Goal: Information Seeking & Learning: Find specific fact

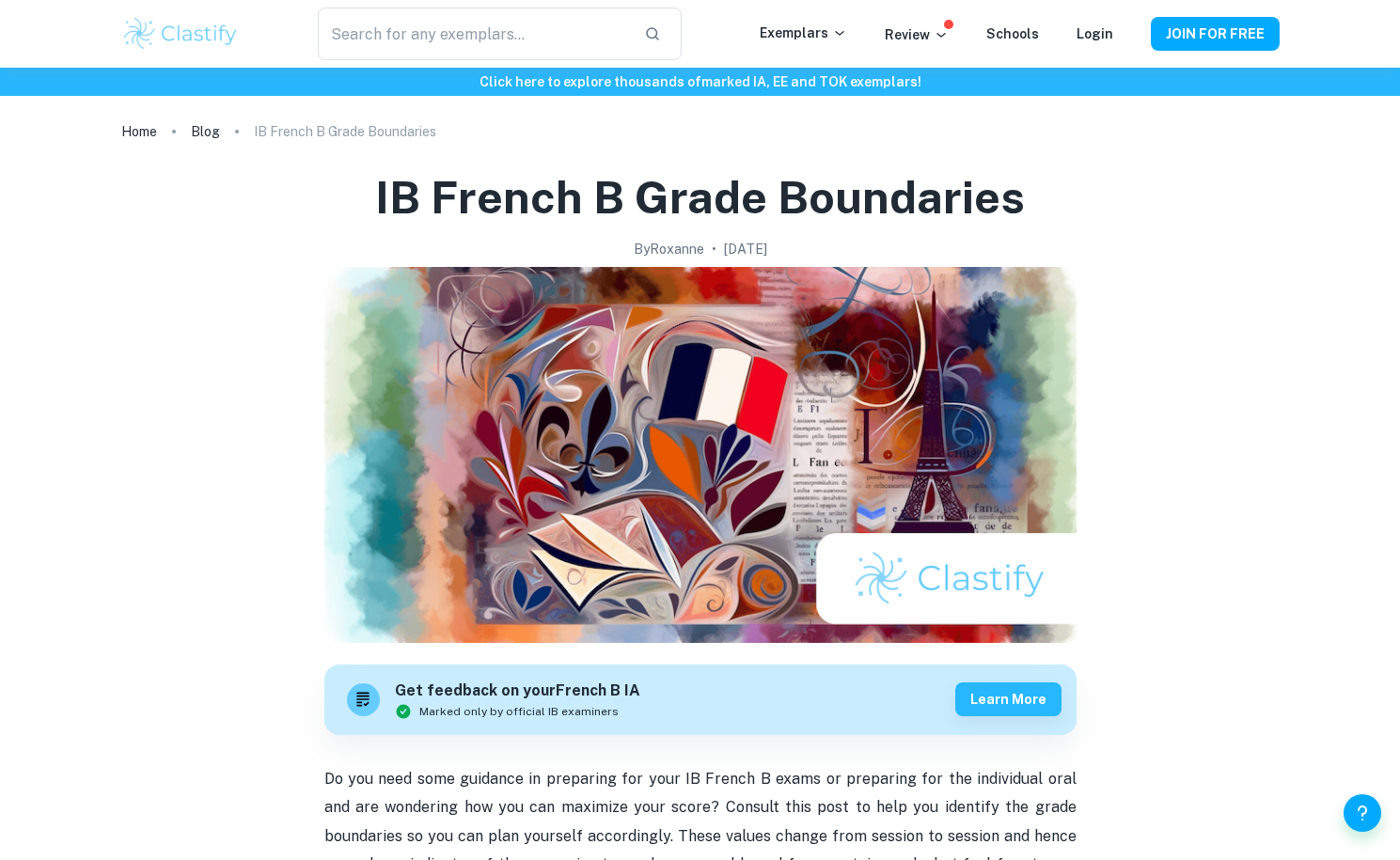
scroll to position [914, 0]
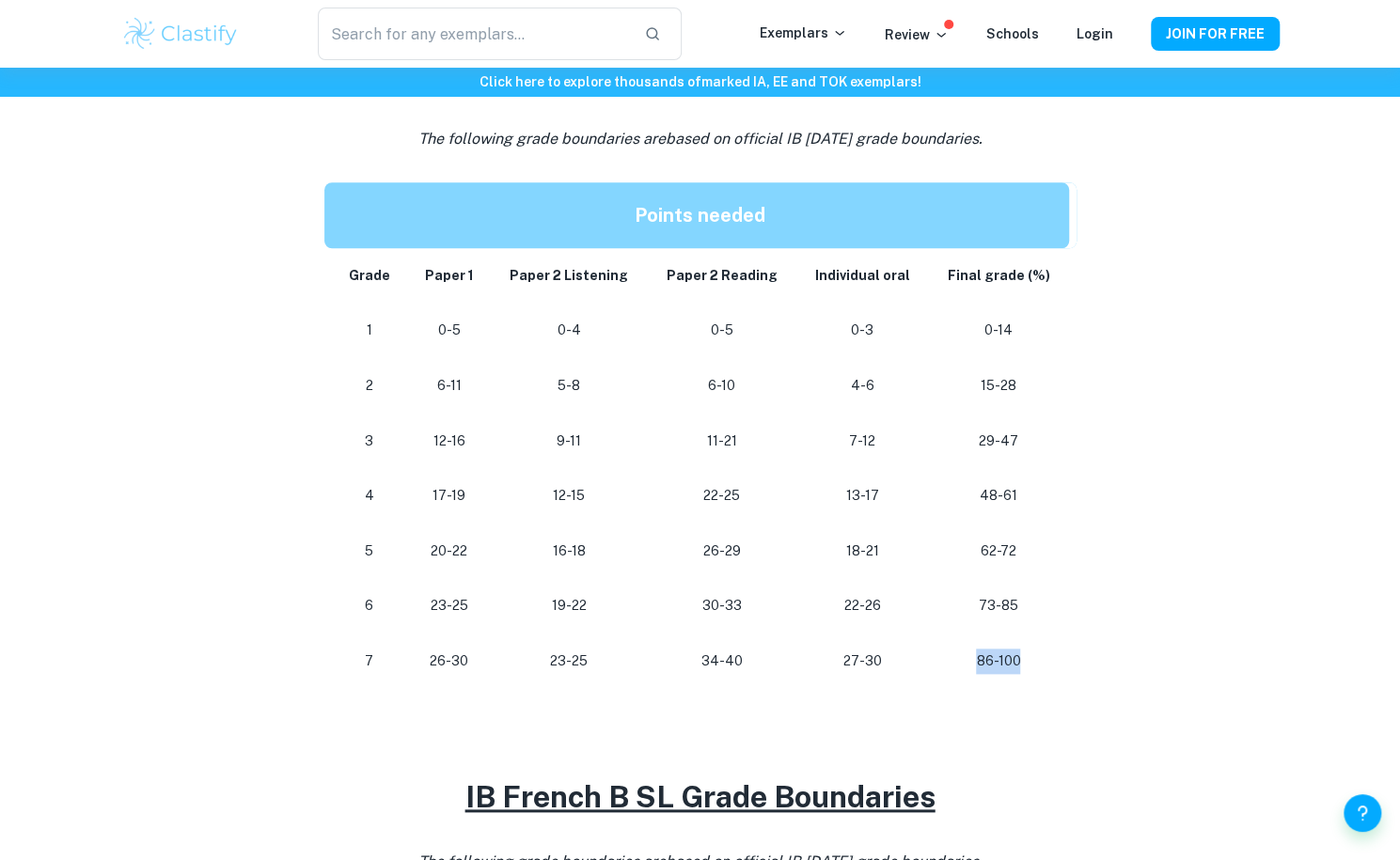
drag, startPoint x: 1020, startPoint y: 653, endPoint x: 969, endPoint y: 660, distance: 51.5
click at [969, 660] on p "86-100" at bounding box center [998, 661] width 110 height 25
drag, startPoint x: 880, startPoint y: 650, endPoint x: 818, endPoint y: 664, distance: 63.6
click at [818, 664] on p "27-30" at bounding box center [862, 661] width 102 height 25
click at [835, 526] on td "18-21" at bounding box center [862, 551] width 131 height 56
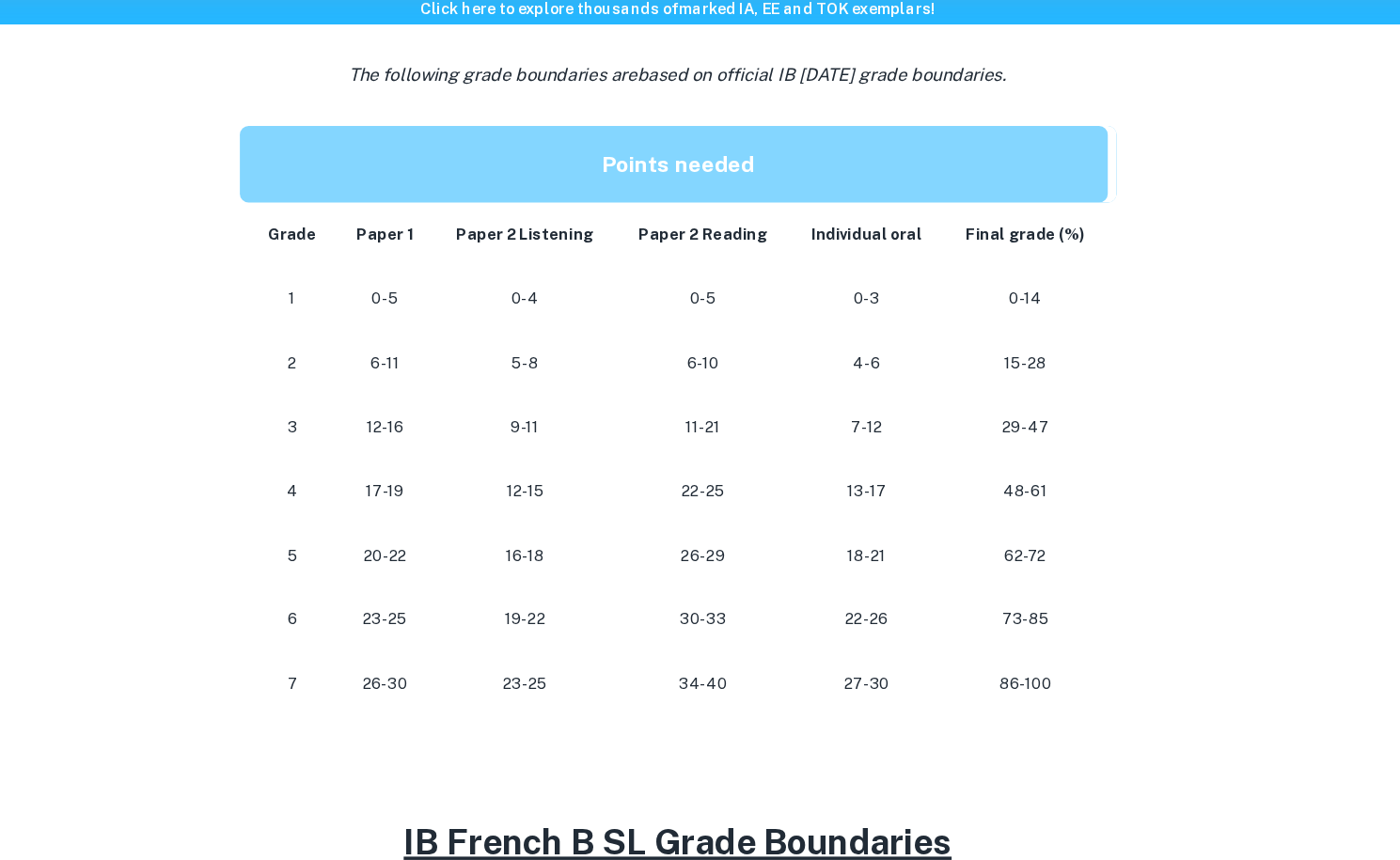
scroll to position [913, 0]
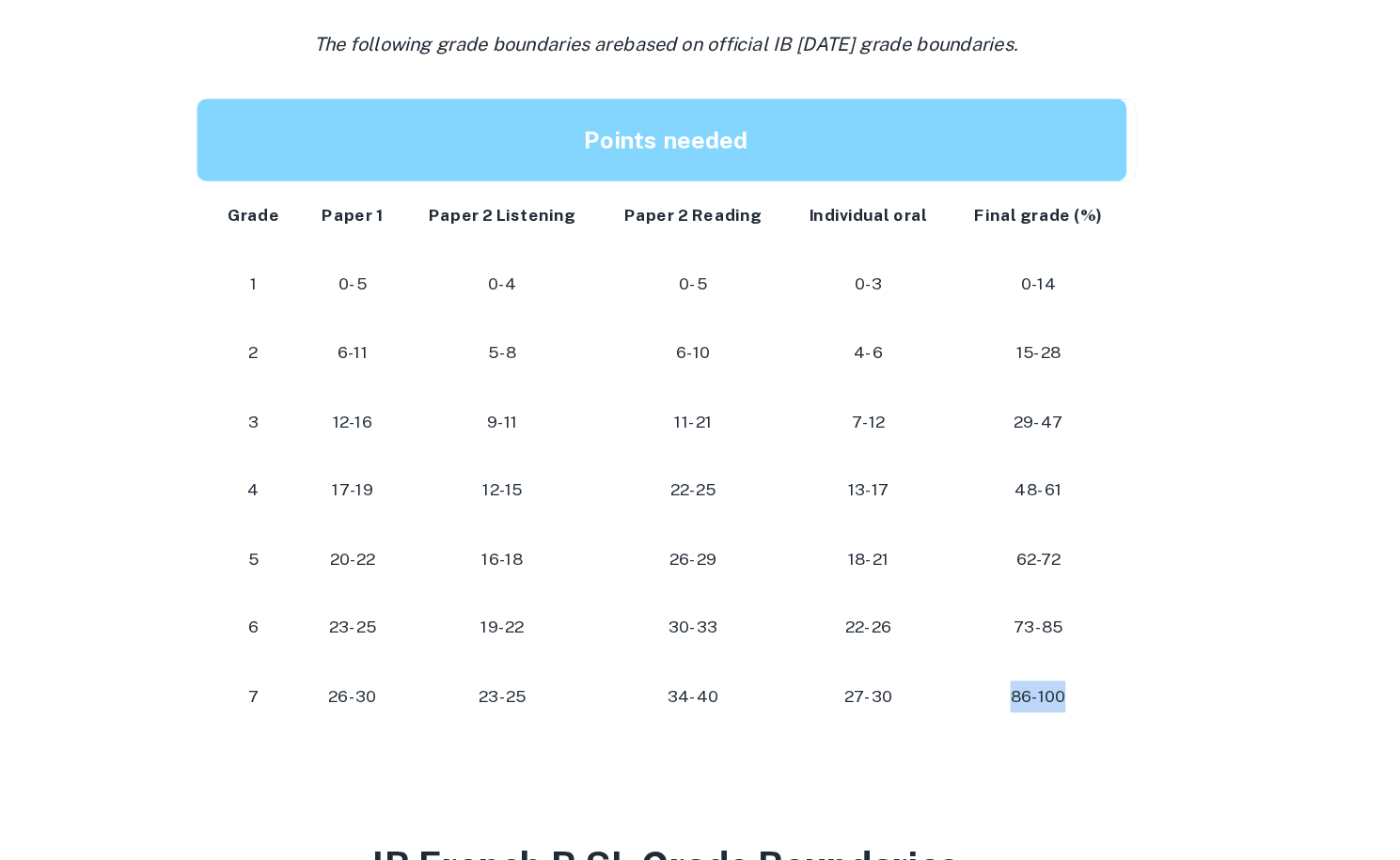
drag, startPoint x: 1022, startPoint y: 660, endPoint x: 962, endPoint y: 668, distance: 60.5
click at [962, 668] on p "86-100" at bounding box center [998, 662] width 110 height 25
drag, startPoint x: 478, startPoint y: 663, endPoint x: 410, endPoint y: 657, distance: 68.3
click at [410, 657] on td "26-30" at bounding box center [449, 662] width 84 height 56
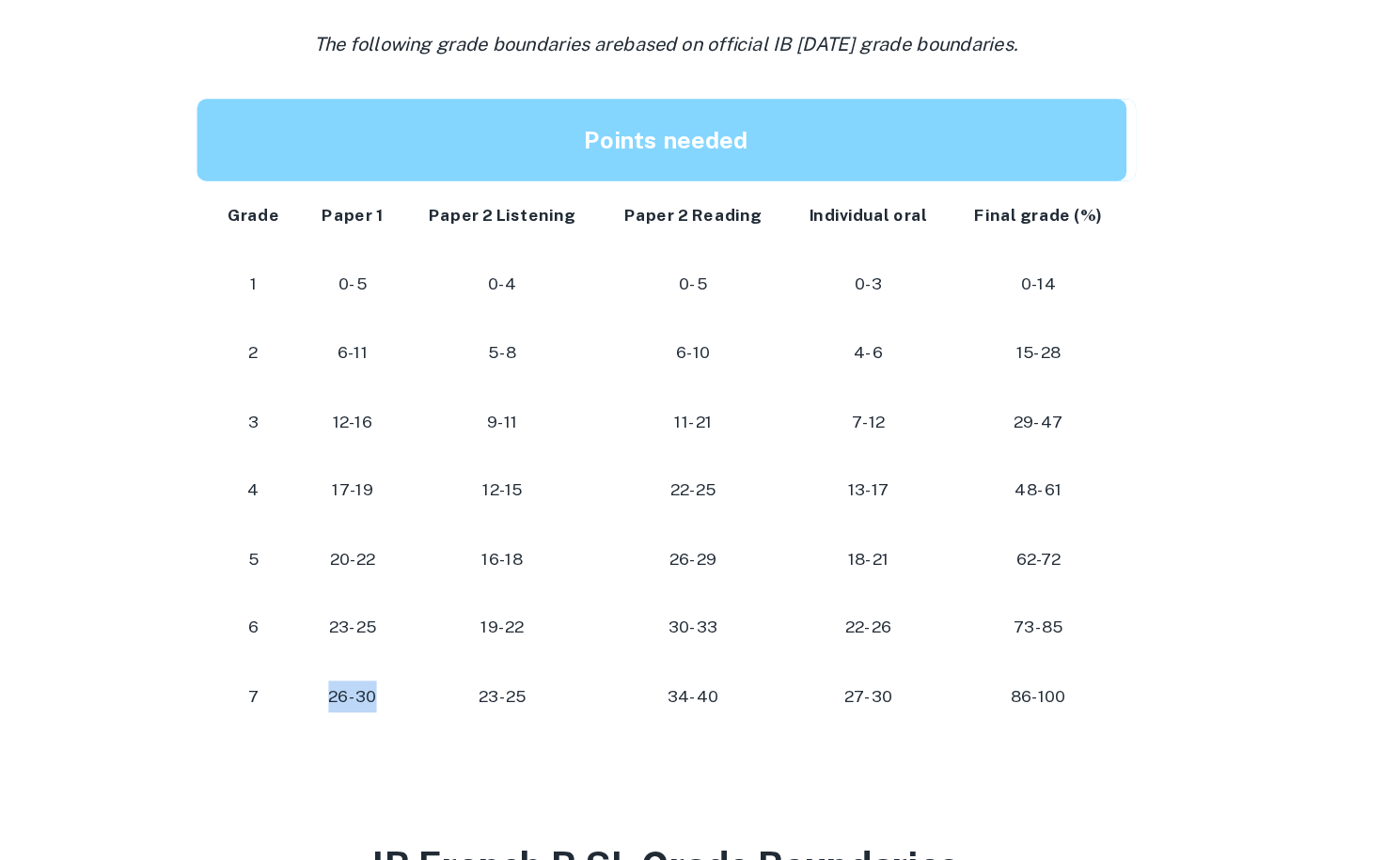
click at [410, 657] on td "26-30" at bounding box center [449, 662] width 84 height 56
click at [1093, 329] on div "IB French B Grade Boundaries By [PERSON_NAME] • [DATE] Get feedback on your Fre…" at bounding box center [700, 484] width 1158 height 2504
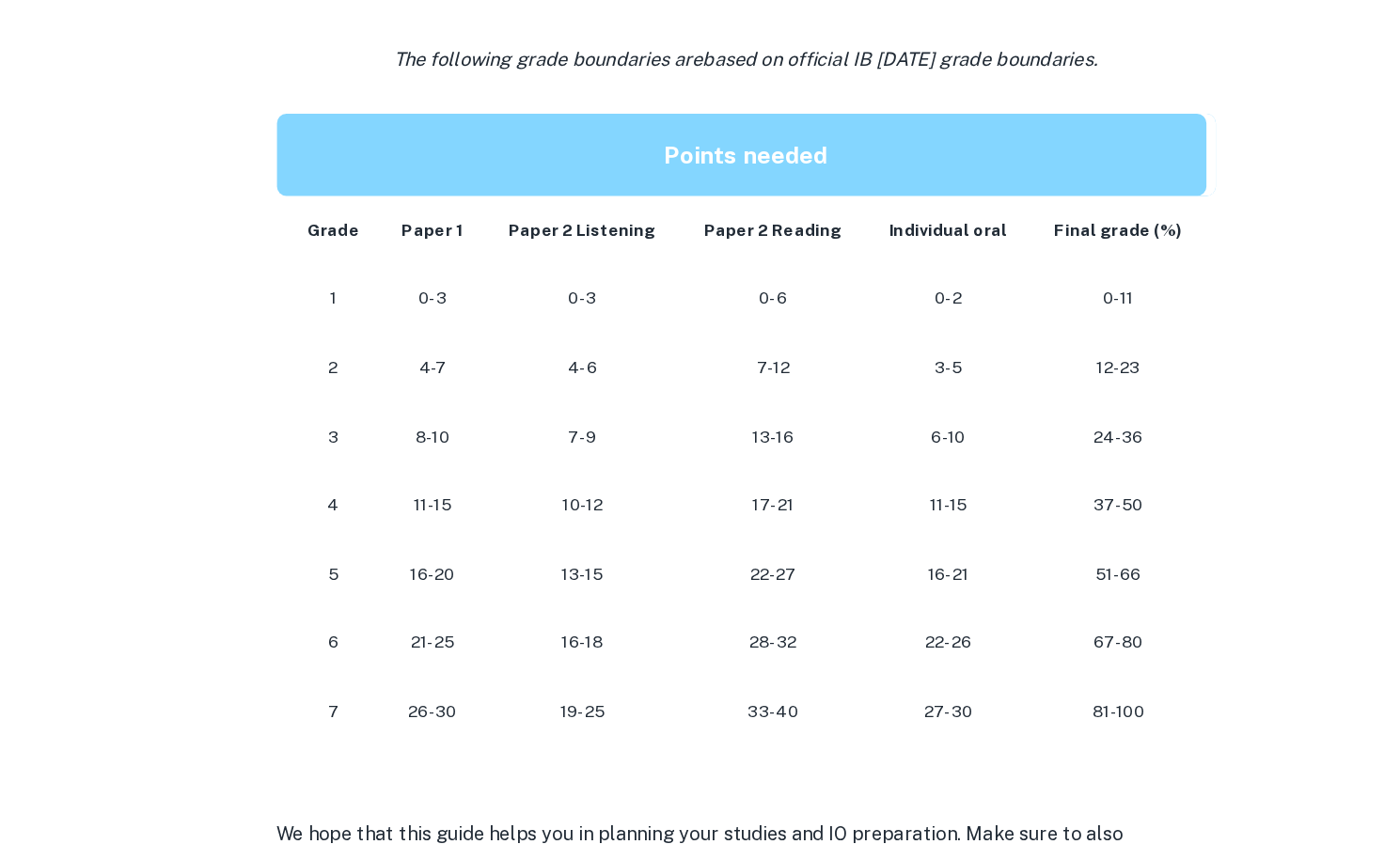
scroll to position [1563, 0]
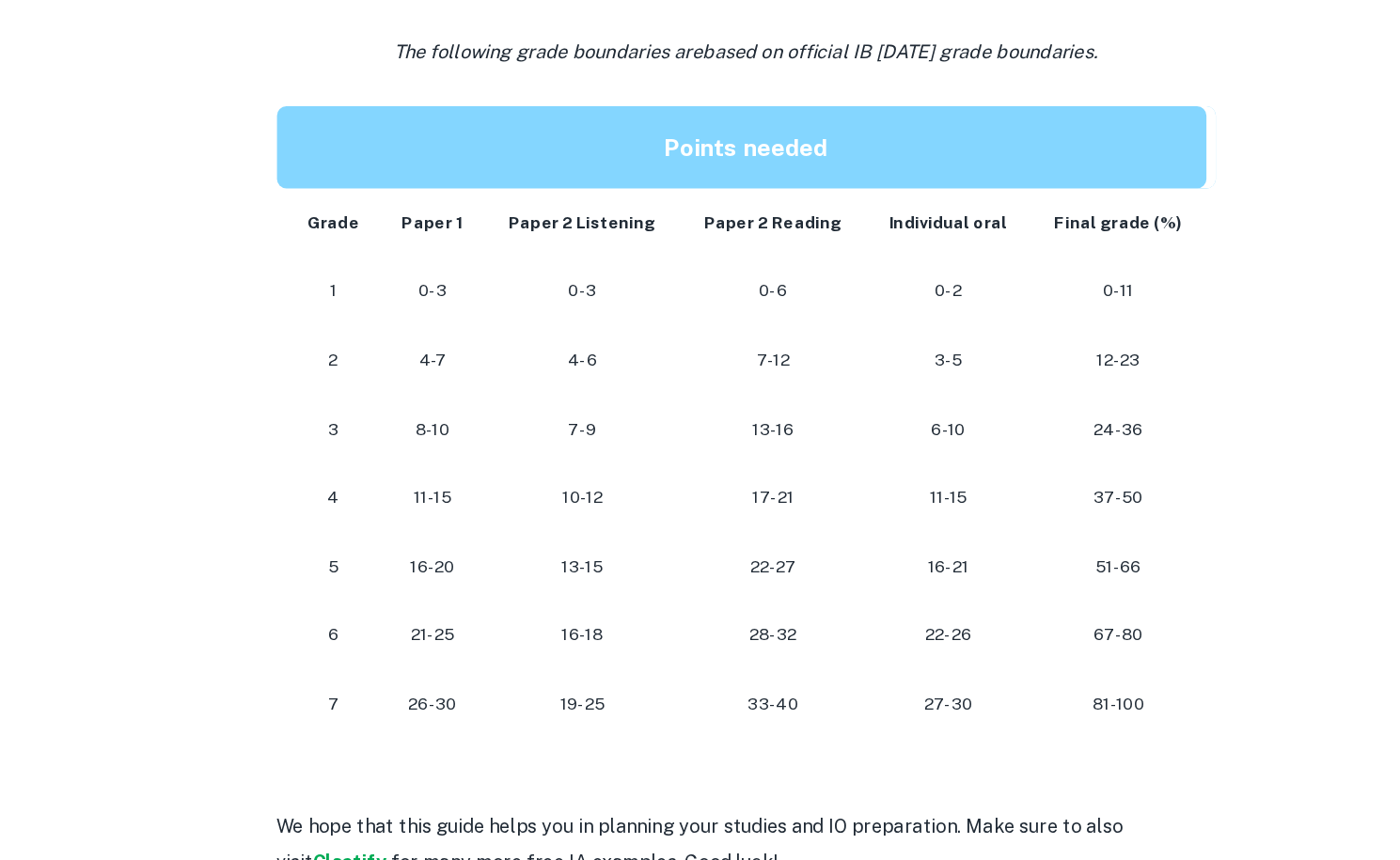
drag, startPoint x: 435, startPoint y: 724, endPoint x: 515, endPoint y: 727, distance: 80.1
click at [515, 727] on tr "[PHONE_NUMBER] [PHONE_NUMBER] 81-100" at bounding box center [700, 735] width 752 height 56
click at [515, 727] on p "19-25" at bounding box center [569, 734] width 126 height 25
drag, startPoint x: 477, startPoint y: 736, endPoint x: 408, endPoint y: 739, distance: 69.1
click at [408, 739] on td "26-30" at bounding box center [449, 735] width 84 height 56
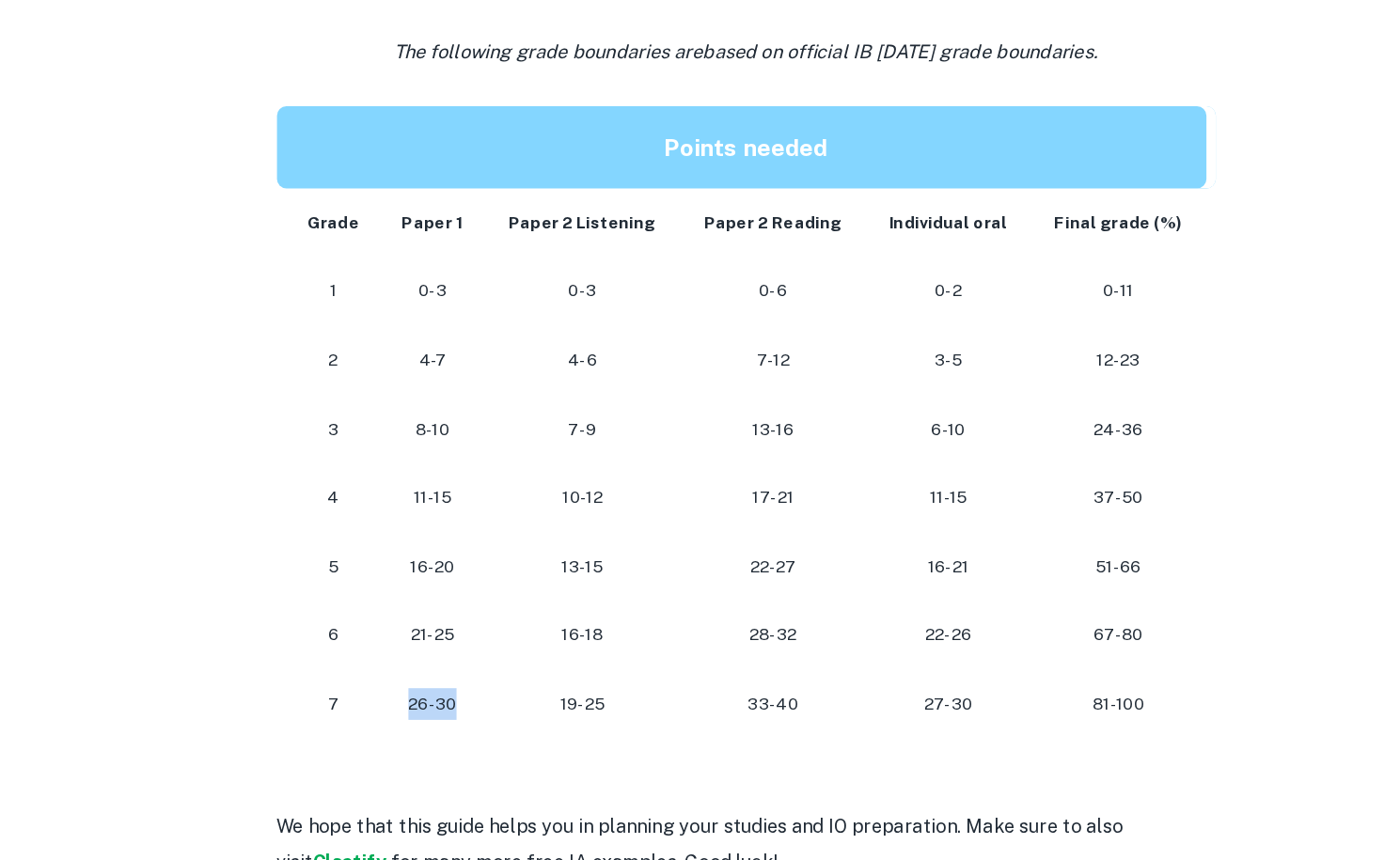
click at [420, 740] on td "26-30" at bounding box center [449, 735] width 84 height 56
drag, startPoint x: 957, startPoint y: 731, endPoint x: 1046, endPoint y: 735, distance: 89.1
click at [1046, 735] on p "81-100" at bounding box center [998, 734] width 110 height 25
drag, startPoint x: 1046, startPoint y: 735, endPoint x: 958, endPoint y: 732, distance: 88.1
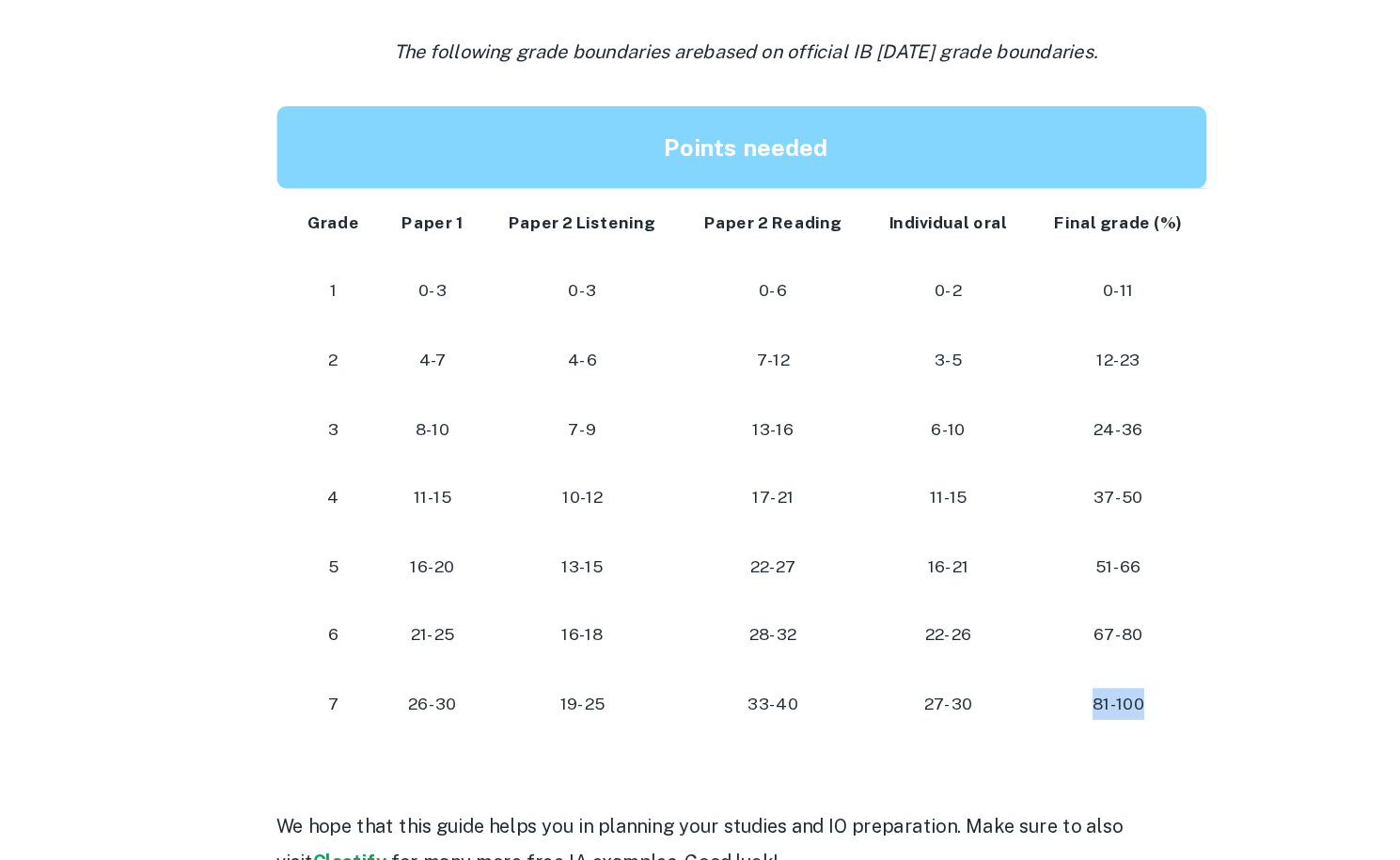
click at [958, 732] on p "81-100" at bounding box center [998, 734] width 110 height 25
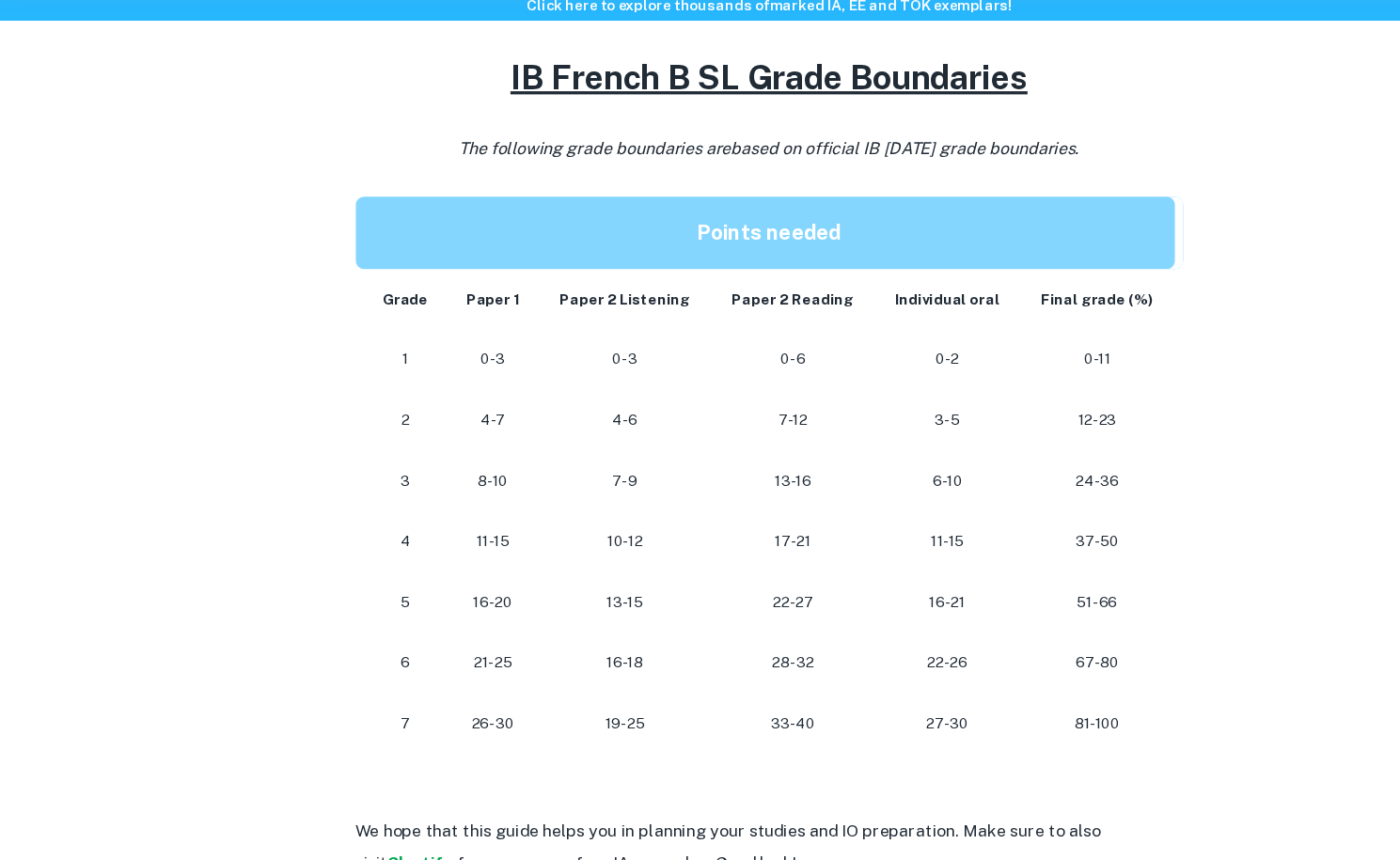
scroll to position [1568, 0]
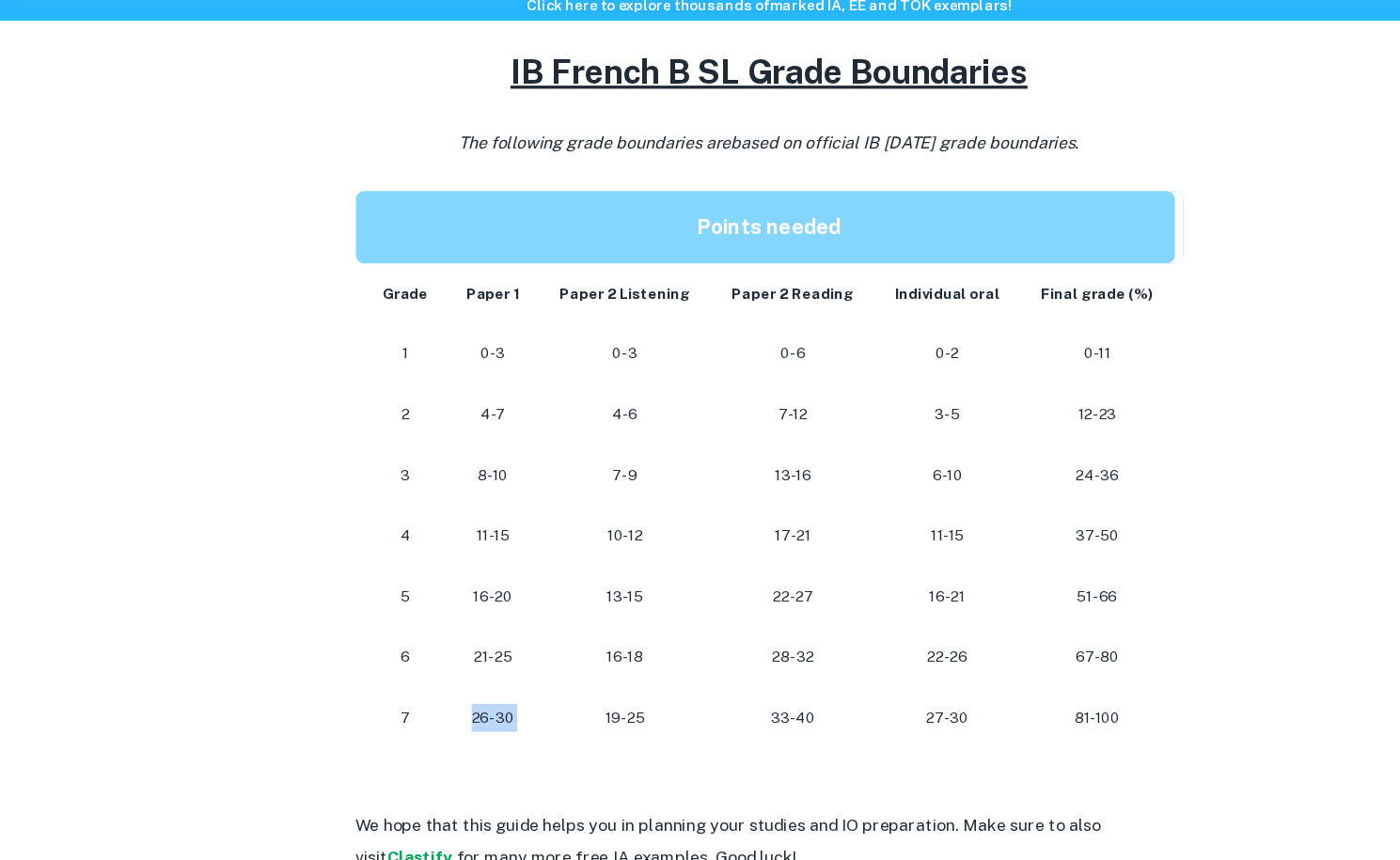
drag, startPoint x: 424, startPoint y: 728, endPoint x: 493, endPoint y: 727, distance: 69.0
click at [493, 727] on tr "[PHONE_NUMBER] [PHONE_NUMBER] 81-100" at bounding box center [700, 730] width 752 height 56
click at [493, 727] on td "19-25" at bounding box center [570, 730] width 157 height 56
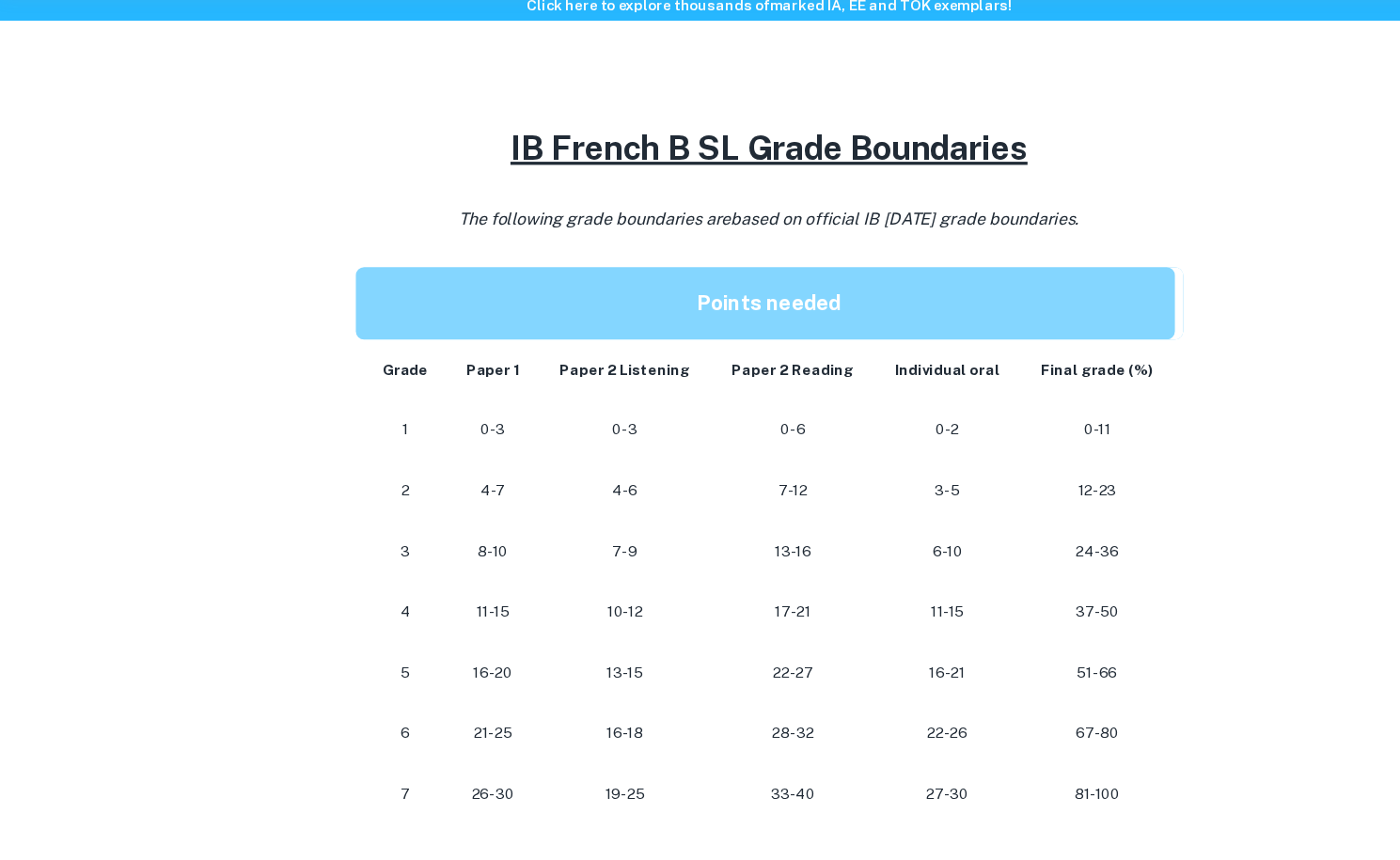
scroll to position [1662, 0]
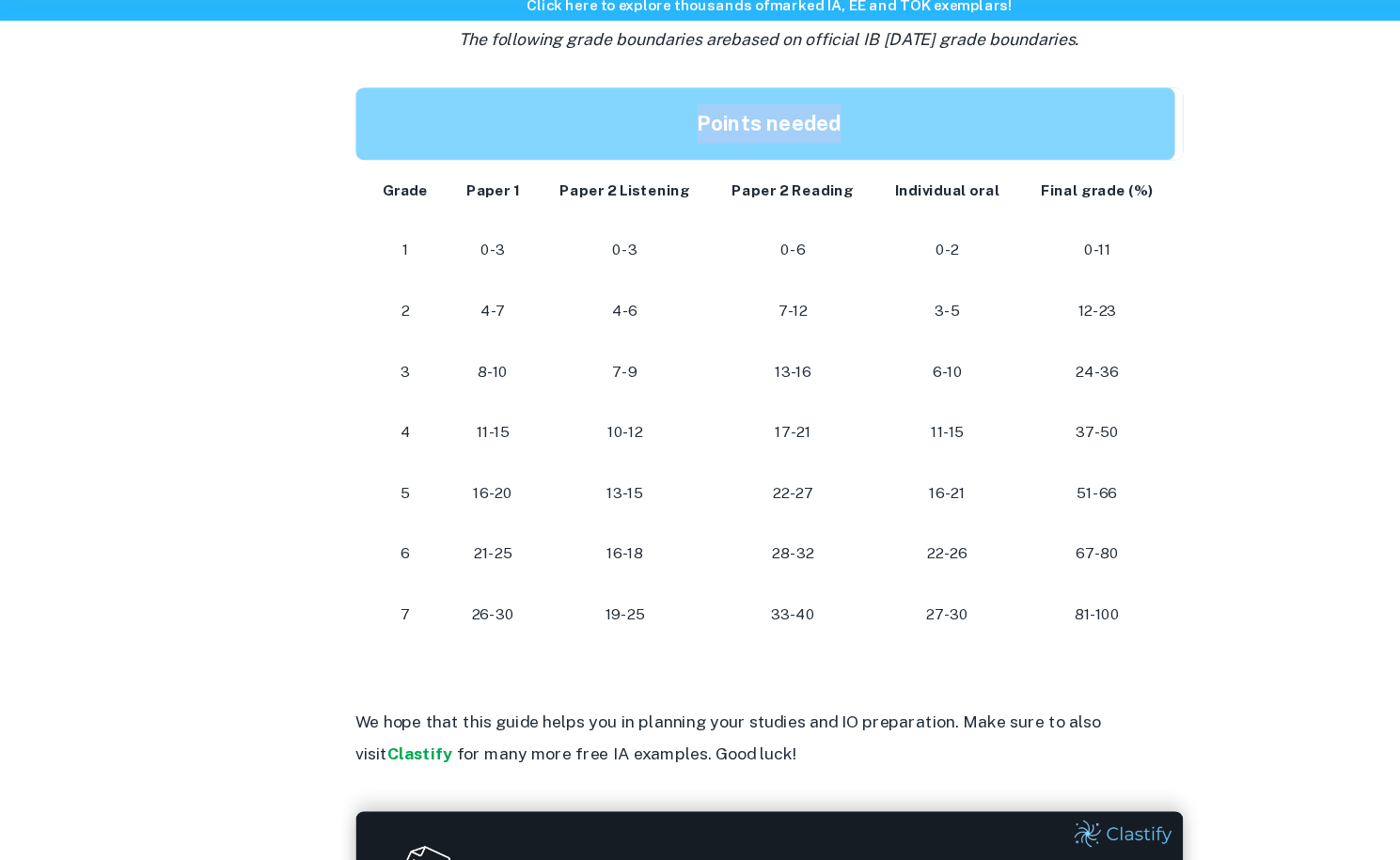
drag, startPoint x: 768, startPoint y: 179, endPoint x: 610, endPoint y: 182, distance: 158.0
click at [610, 182] on p "Points needed" at bounding box center [700, 190] width 707 height 36
drag, startPoint x: 610, startPoint y: 182, endPoint x: 803, endPoint y: 187, distance: 193.1
click at [803, 187] on p "Points needed" at bounding box center [700, 190] width 707 height 36
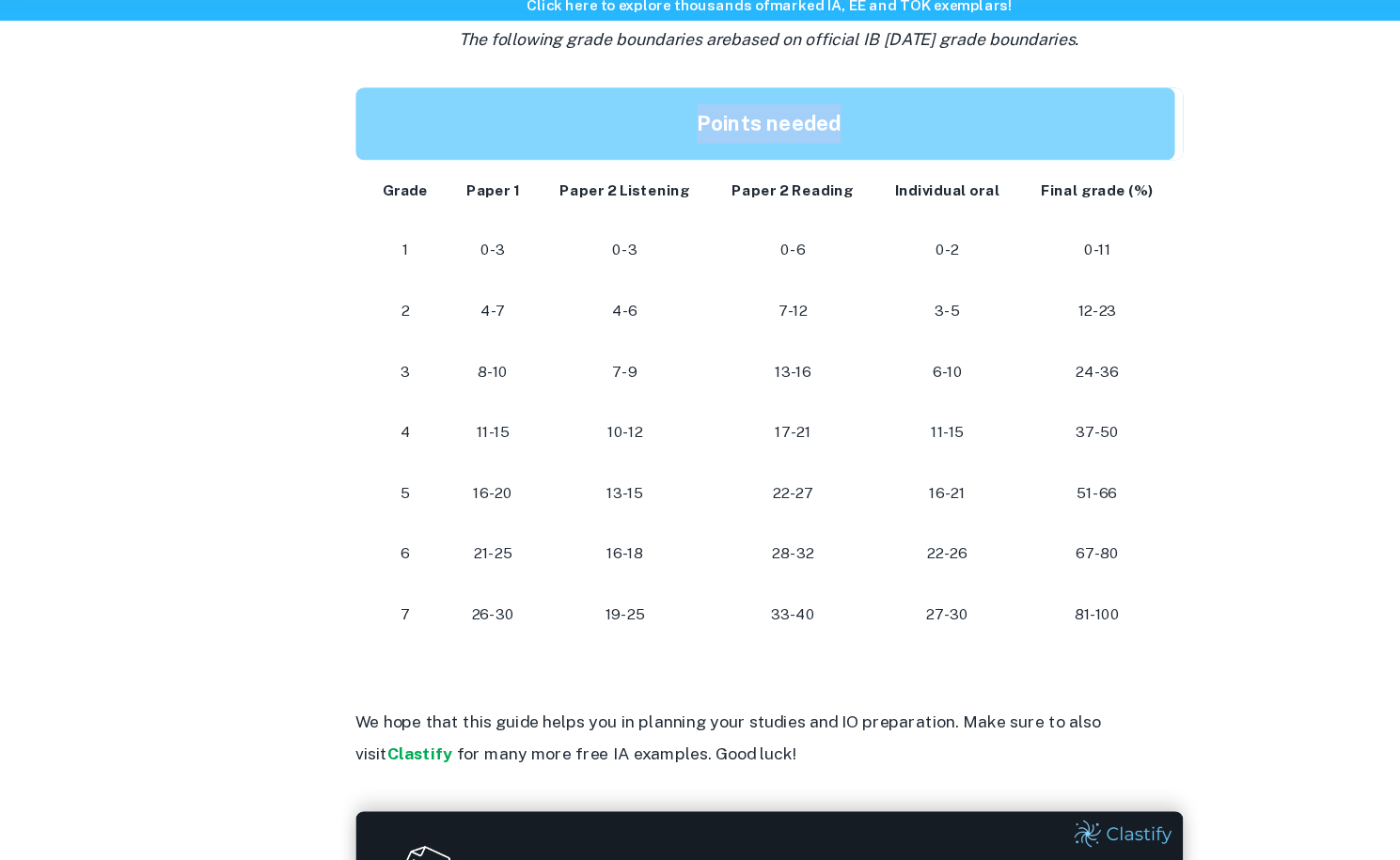
click at [803, 187] on p "Points needed" at bounding box center [700, 190] width 707 height 36
